Goal: Use online tool/utility: Utilize a website feature to perform a specific function

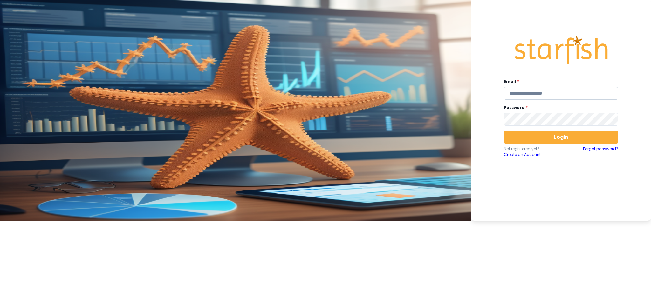
drag, startPoint x: 572, startPoint y: 92, endPoint x: 569, endPoint y: 99, distance: 8.3
click at [488, 92] on input "email" at bounding box center [561, 93] width 114 height 13
type input "**********"
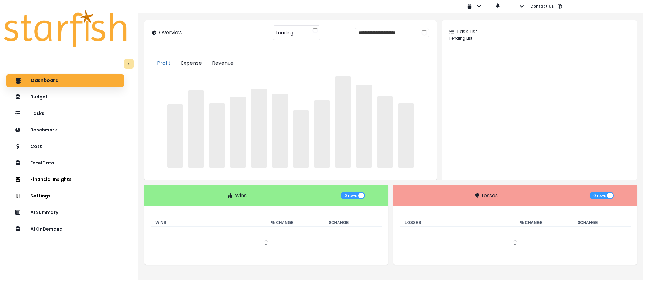
type input "********"
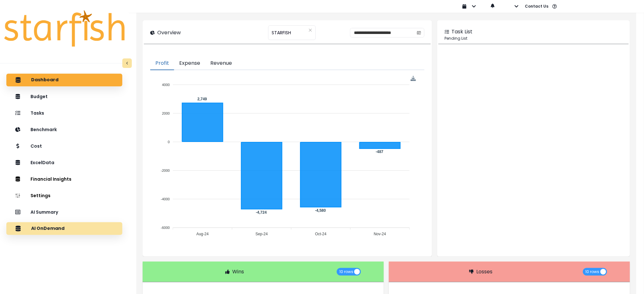
click at [63, 221] on div "AI OnDemand" at bounding box center [64, 228] width 106 height 13
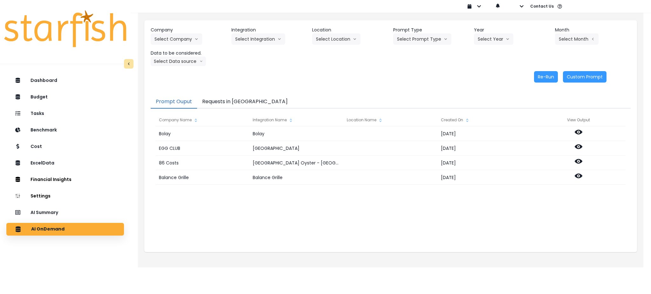
drag, startPoint x: 249, startPoint y: 69, endPoint x: 204, endPoint y: 50, distance: 48.7
click at [249, 69] on div "Company Select Company 86 Costs Asti Bagel Cafe Balance Grille Bald Ginger Bar …" at bounding box center [390, 54] width 493 height 69
click at [189, 44] on button "Select Company" at bounding box center [176, 38] width 51 height 11
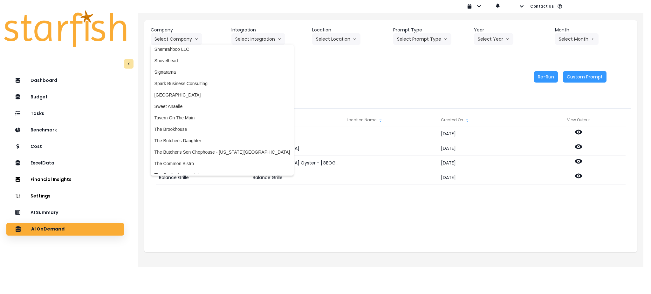
scroll to position [1234, 0]
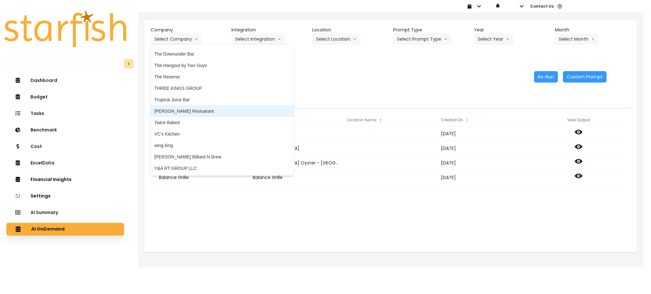
click at [176, 111] on span "[PERSON_NAME] Restuarant" at bounding box center [221, 111] width 135 height 6
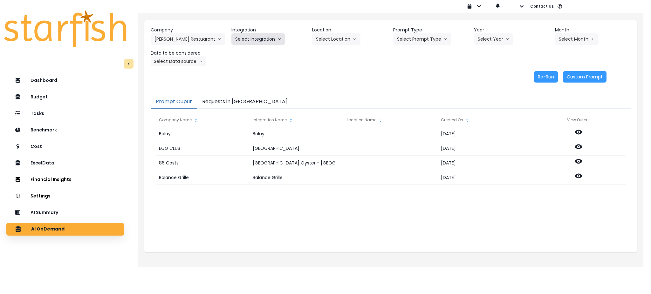
click at [275, 44] on button "Select Integration" at bounding box center [258, 38] width 54 height 11
click at [242, 50] on span "R365" at bounding box center [240, 52] width 10 height 6
click at [417, 39] on button "Select Prompt Type" at bounding box center [422, 38] width 58 height 11
click at [418, 87] on span "Monthly Summary" at bounding box center [415, 87] width 36 height 6
click at [488, 35] on button "Select Year" at bounding box center [493, 38] width 39 height 11
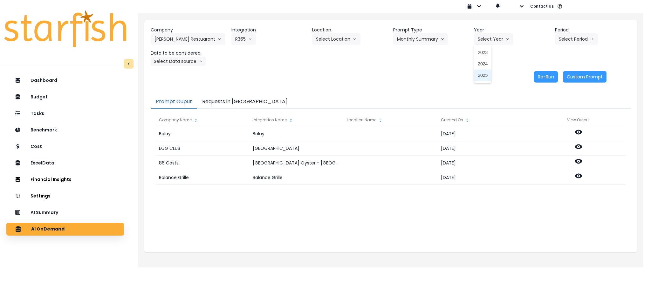
click at [479, 74] on span "2025" at bounding box center [483, 75] width 10 height 6
drag, startPoint x: 343, startPoint y: 216, endPoint x: 514, endPoint y: 77, distance: 220.7
click at [343, 217] on div "Bolay Bolay 2024-12-22 EGG CLUB North York 2024-11-22 86 Costs Broad Street Oys…" at bounding box center [391, 189] width 470 height 127
click at [488, 37] on button "Select Period" at bounding box center [576, 38] width 43 height 11
click at [488, 109] on span "P7" at bounding box center [547, 109] width 8 height 6
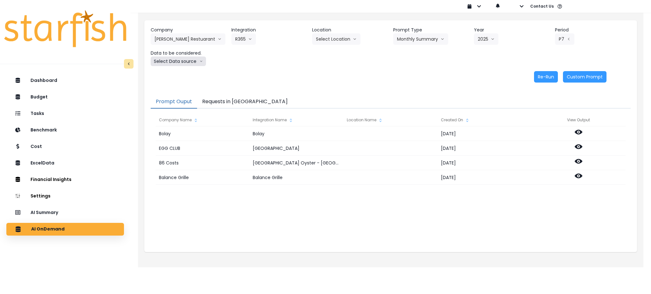
click at [175, 61] on button "Select Data source" at bounding box center [178, 62] width 55 height 10
click at [170, 75] on span "Comparison overtime" at bounding box center [175, 74] width 42 height 6
click at [488, 77] on button "Re-Run" at bounding box center [546, 76] width 24 height 11
click at [227, 106] on button "Requests in [GEOGRAPHIC_DATA]" at bounding box center [245, 101] width 96 height 13
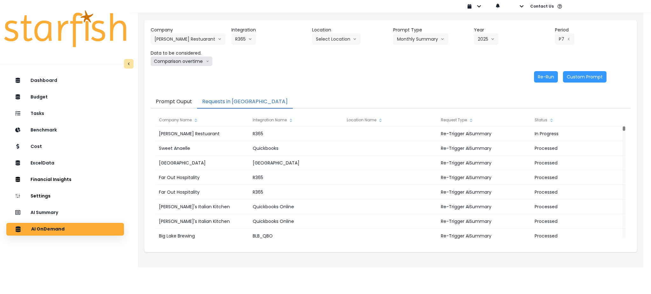
click at [166, 59] on button "Comparison overtime" at bounding box center [182, 62] width 62 height 10
click at [161, 84] on span "Location Analysis" at bounding box center [175, 85] width 42 height 6
click at [488, 80] on button "Re-Run" at bounding box center [546, 76] width 24 height 11
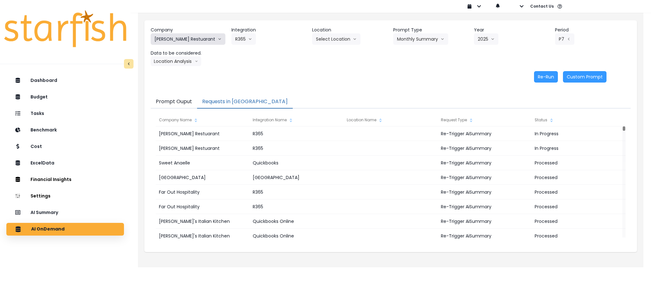
click at [192, 38] on button "[PERSON_NAME] Restuarant" at bounding box center [188, 38] width 75 height 11
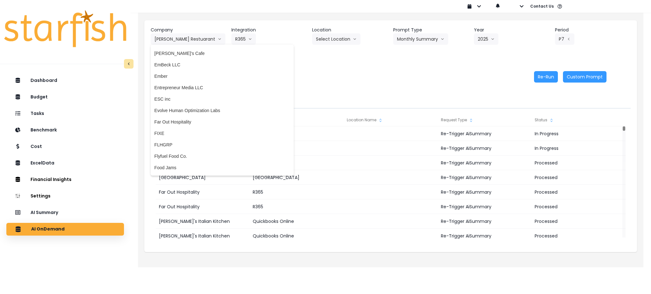
scroll to position [387, 0]
click at [190, 124] on span "Far Out Hospitality" at bounding box center [221, 123] width 135 height 6
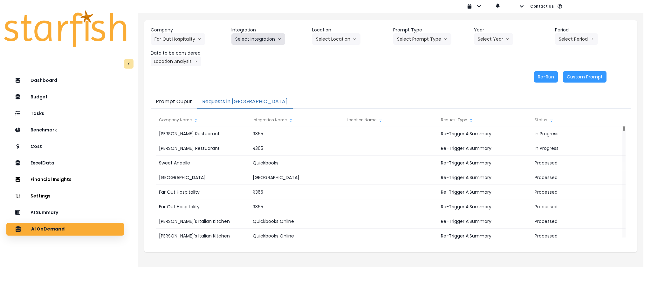
click at [253, 39] on button "Select Integration" at bounding box center [258, 38] width 54 height 11
click at [242, 55] on span "R365" at bounding box center [240, 52] width 10 height 6
drag, startPoint x: 388, startPoint y: 265, endPoint x: 391, endPoint y: 246, distance: 19.3
click at [388, 221] on div "Company Far Out Hospitality 86 Costs Asti Bagel Cafe Balance Grille Bald Ginger…" at bounding box center [390, 138] width 505 height 259
click at [344, 42] on button "Select Location" at bounding box center [336, 38] width 48 height 11
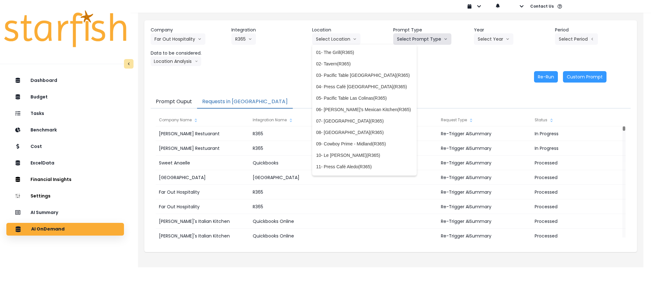
click at [433, 38] on button "Select Prompt Type" at bounding box center [422, 38] width 58 height 11
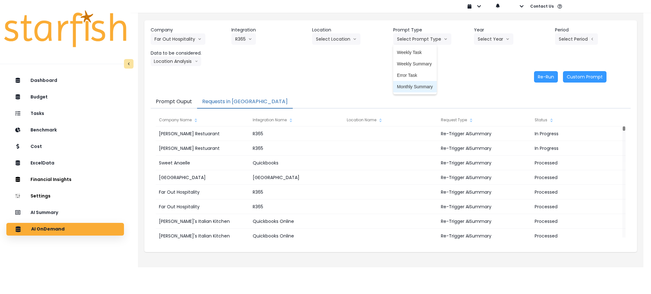
click at [416, 85] on span "Monthly Summary" at bounding box center [415, 87] width 36 height 6
click at [487, 31] on header "Year" at bounding box center [512, 30] width 76 height 7
click at [487, 38] on button "Select Year" at bounding box center [493, 38] width 39 height 11
drag, startPoint x: 482, startPoint y: 75, endPoint x: 577, endPoint y: 37, distance: 102.7
click at [482, 75] on span "2025" at bounding box center [483, 75] width 10 height 6
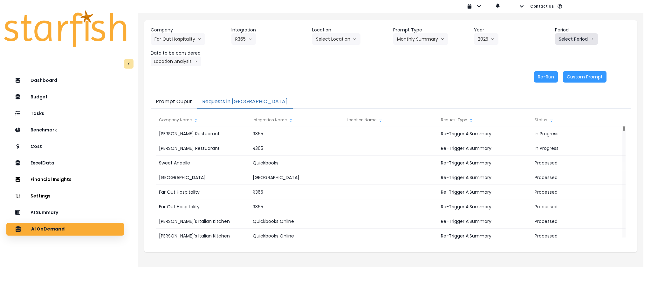
click at [488, 35] on button "Select Period" at bounding box center [576, 38] width 43 height 11
click at [488, 88] on span "P5" at bounding box center [547, 87] width 8 height 6
drag, startPoint x: 357, startPoint y: 70, endPoint x: 189, endPoint y: 70, distance: 168.1
click at [357, 70] on div "Company Far Out Hospitality 86 Costs Asti Bagel Cafe Balance Grille Bald Ginger…" at bounding box center [390, 54] width 493 height 69
click at [164, 58] on button "Location Analysis" at bounding box center [176, 62] width 51 height 10
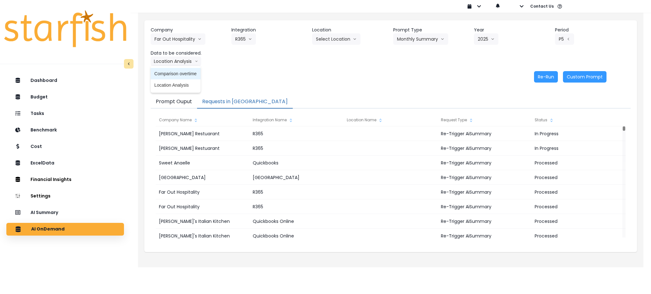
click at [164, 71] on span "Comparison overtime" at bounding box center [175, 74] width 42 height 6
click at [488, 81] on button "Re-Run" at bounding box center [546, 76] width 24 height 11
click at [182, 63] on button "Comparison overtime" at bounding box center [182, 62] width 62 height 10
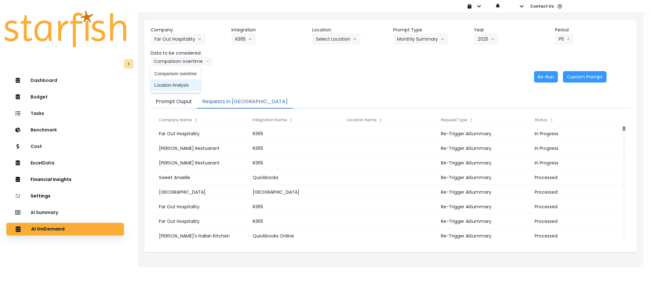
click at [172, 86] on span "Location Analysis" at bounding box center [175, 85] width 42 height 6
click at [488, 78] on button "Re-Run" at bounding box center [546, 76] width 24 height 11
click at [407, 74] on div "Re-Run Custom Prompt" at bounding box center [379, 76] width 456 height 11
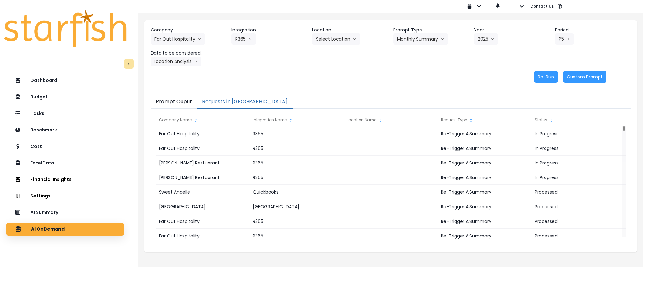
click at [384, 109] on div "Company Name Integration Name Location Name Request Type Status Far Out Hospita…" at bounding box center [391, 177] width 480 height 137
click at [391, 85] on div "Company Far Out Hospitality 86 Costs Asti Bagel Cafe Balance Grille Bald Ginger…" at bounding box center [390, 54] width 493 height 69
click at [78, 212] on div "AI Summary" at bounding box center [64, 212] width 107 height 13
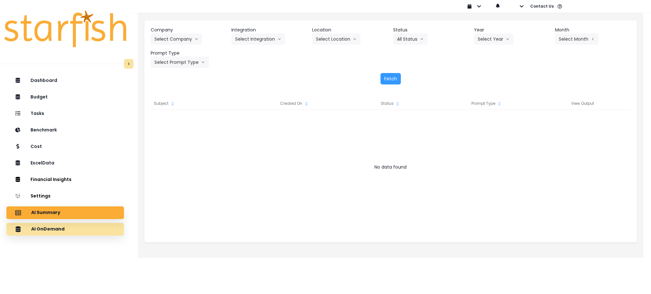
click at [81, 221] on div "AI OnDemand" at bounding box center [64, 229] width 107 height 13
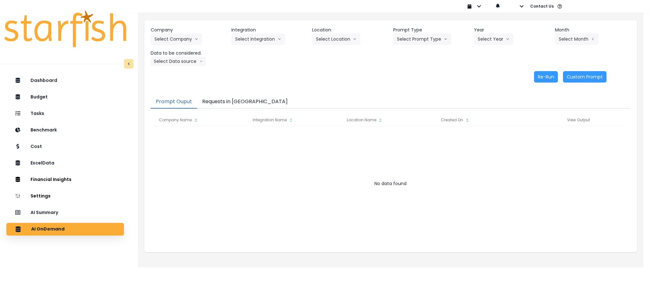
click at [232, 96] on button "Requests in [GEOGRAPHIC_DATA]" at bounding box center [245, 101] width 96 height 13
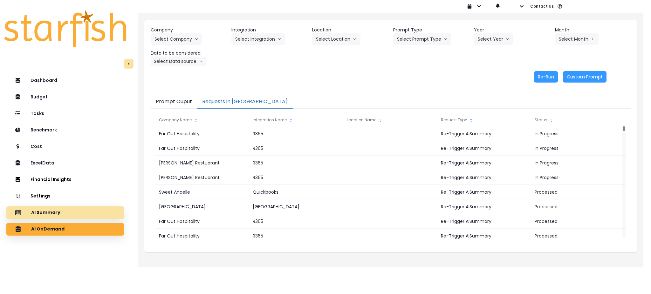
click at [49, 208] on div "AI Summary" at bounding box center [64, 212] width 107 height 13
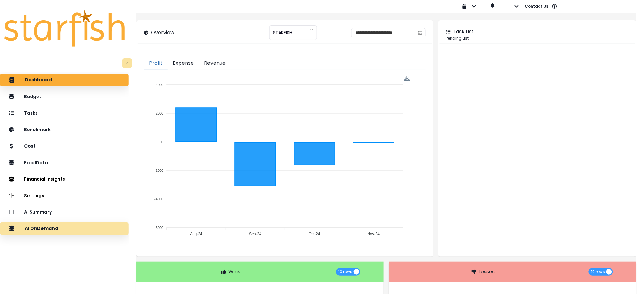
click at [71, 232] on div "AI OnDemand" at bounding box center [64, 228] width 119 height 13
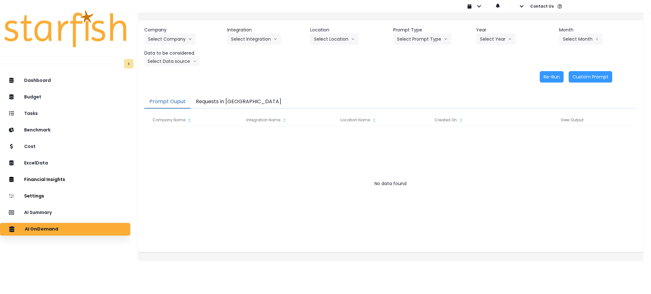
click at [221, 96] on button "Requests in [GEOGRAPHIC_DATA]" at bounding box center [239, 101] width 96 height 13
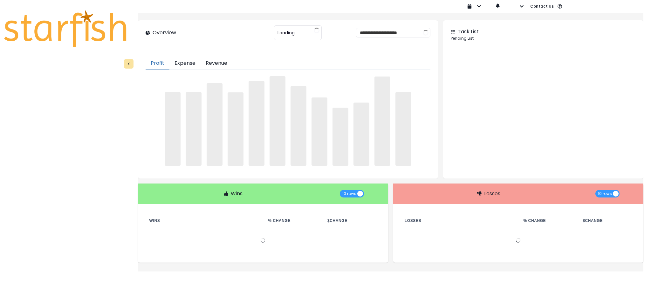
type input "********"
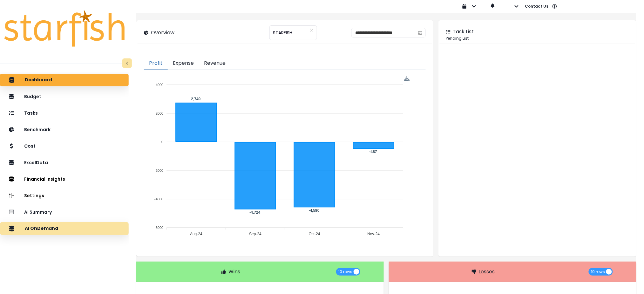
click at [41, 232] on div "AI OnDemand" at bounding box center [64, 228] width 119 height 13
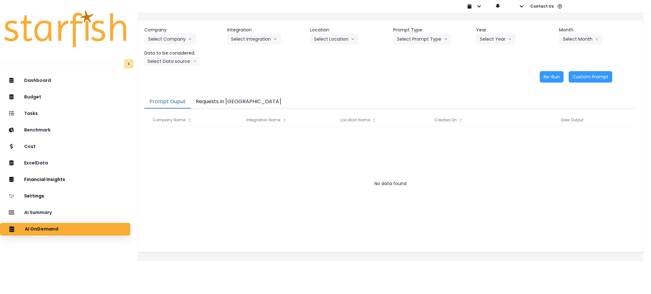
click at [220, 103] on button "Requests in [GEOGRAPHIC_DATA]" at bounding box center [239, 101] width 96 height 13
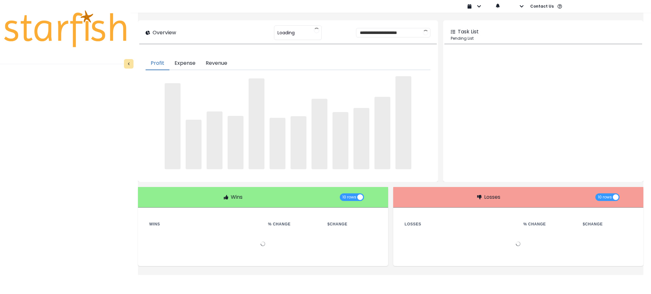
type input "********"
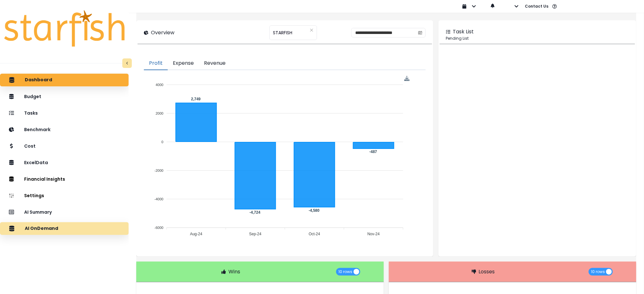
click at [77, 234] on div "AI OnDemand" at bounding box center [64, 228] width 119 height 13
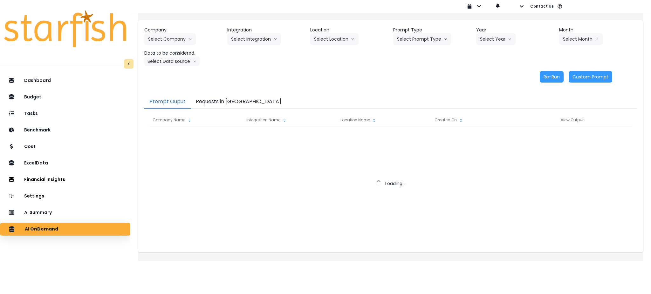
click at [224, 94] on div "Prompt Ouput Requests in Queue Company Name Integration Name Location Name Crea…" at bounding box center [390, 170] width 505 height 163
click at [224, 99] on button "Requests in [GEOGRAPHIC_DATA]" at bounding box center [239, 101] width 96 height 13
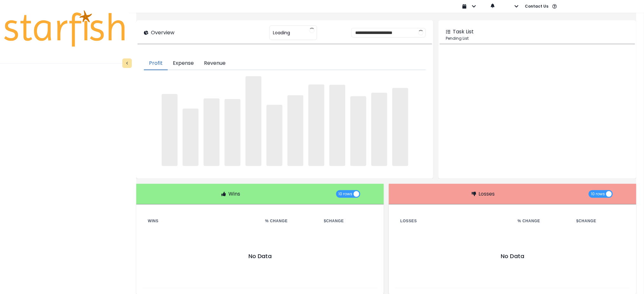
type input "********"
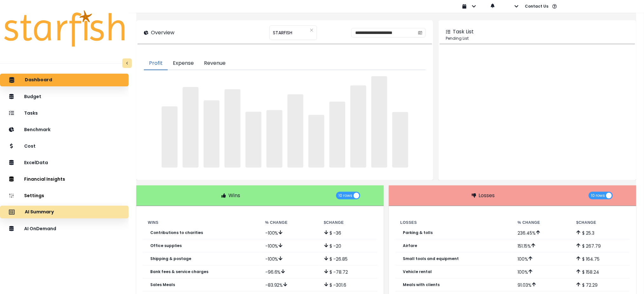
click at [51, 228] on p "AI OnDemand" at bounding box center [40, 228] width 32 height 5
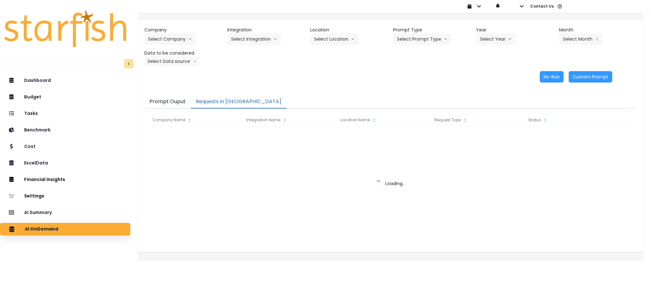
click at [240, 99] on button "Requests in [GEOGRAPHIC_DATA]" at bounding box center [239, 101] width 96 height 13
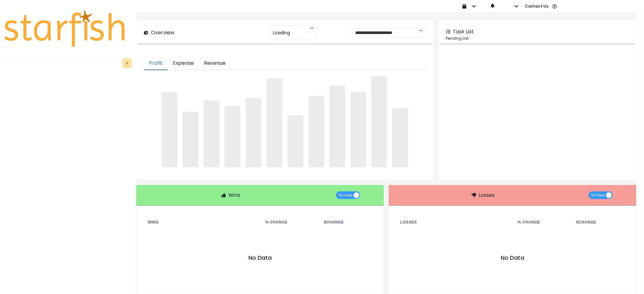
type input "********"
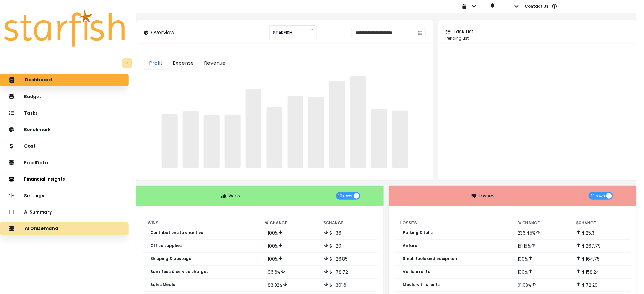
click at [50, 230] on p "AI OnDemand" at bounding box center [41, 229] width 33 height 6
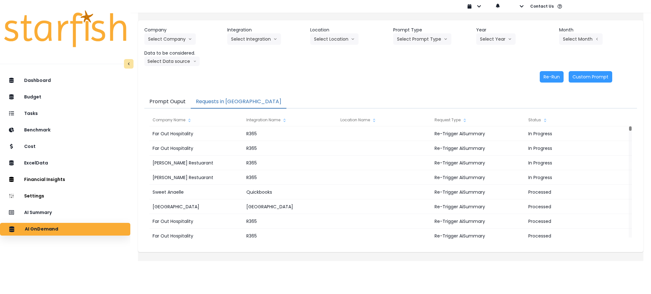
click at [223, 102] on button "Requests in [GEOGRAPHIC_DATA]" at bounding box center [239, 101] width 96 height 13
